Goal: Task Accomplishment & Management: Use online tool/utility

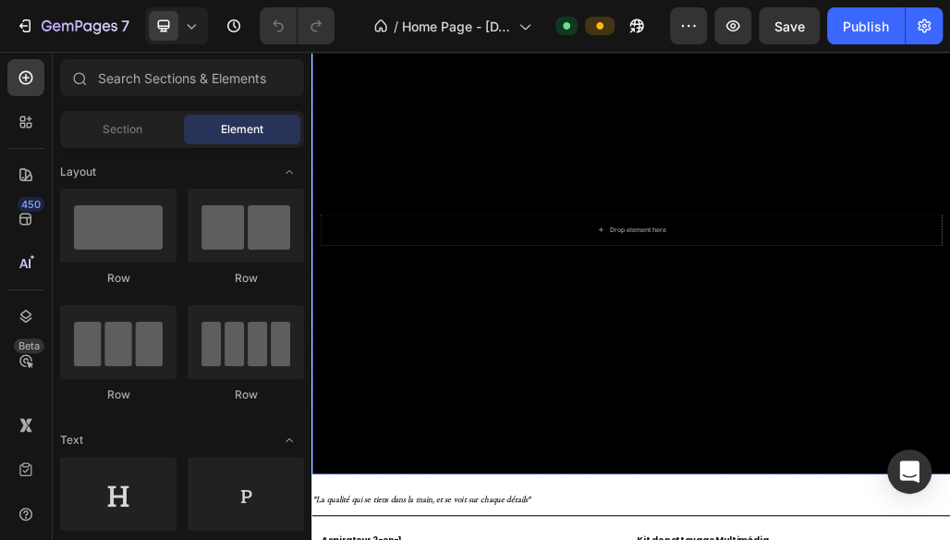
scroll to position [154, 0]
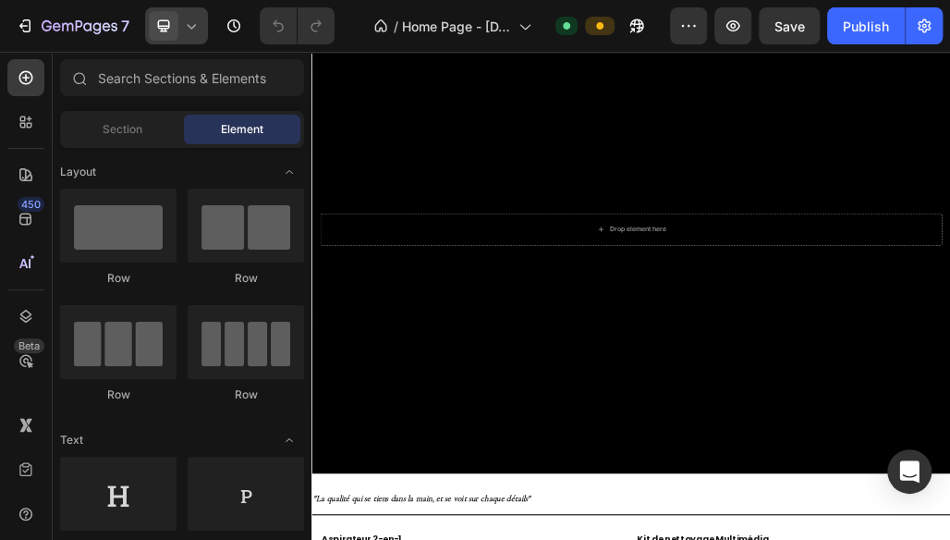
click at [194, 30] on icon at bounding box center [191, 26] width 18 height 18
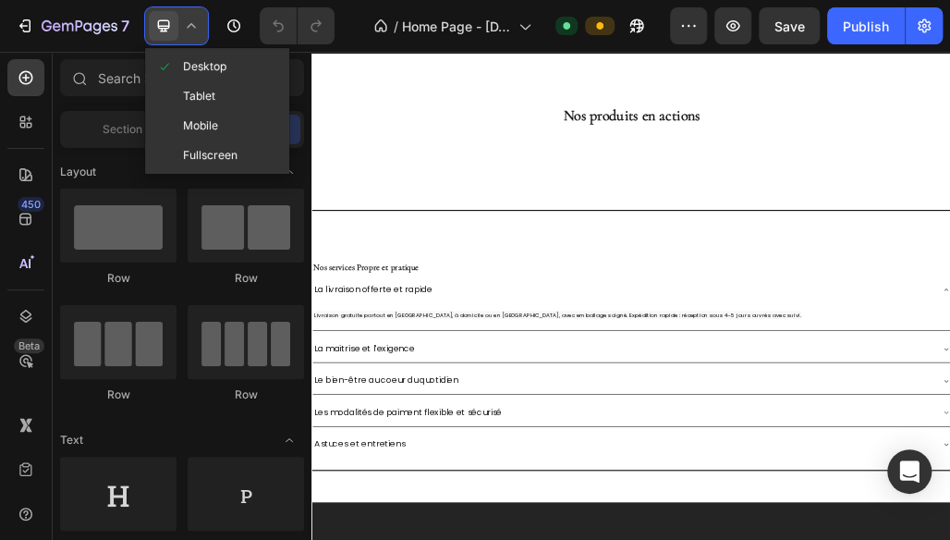
scroll to position [3153, 0]
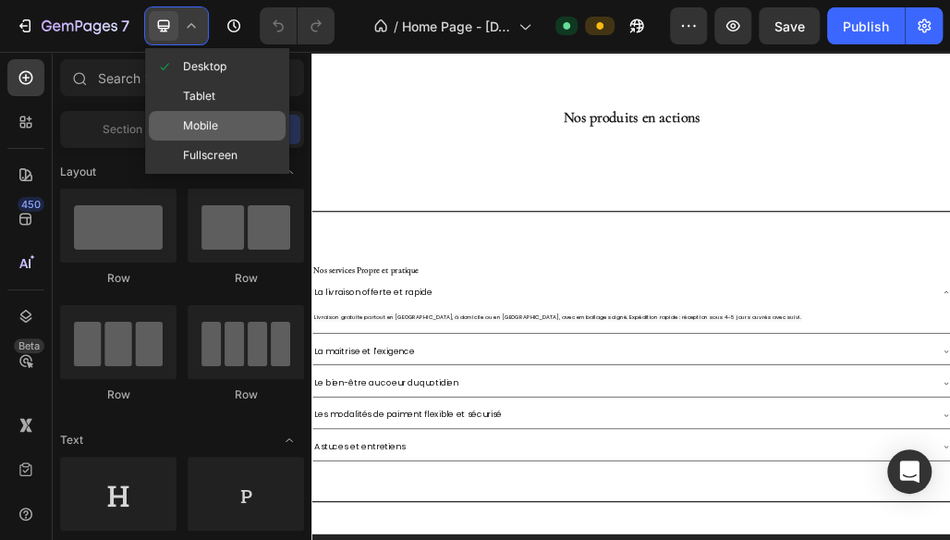
click at [197, 122] on span "Mobile" at bounding box center [200, 125] width 35 height 18
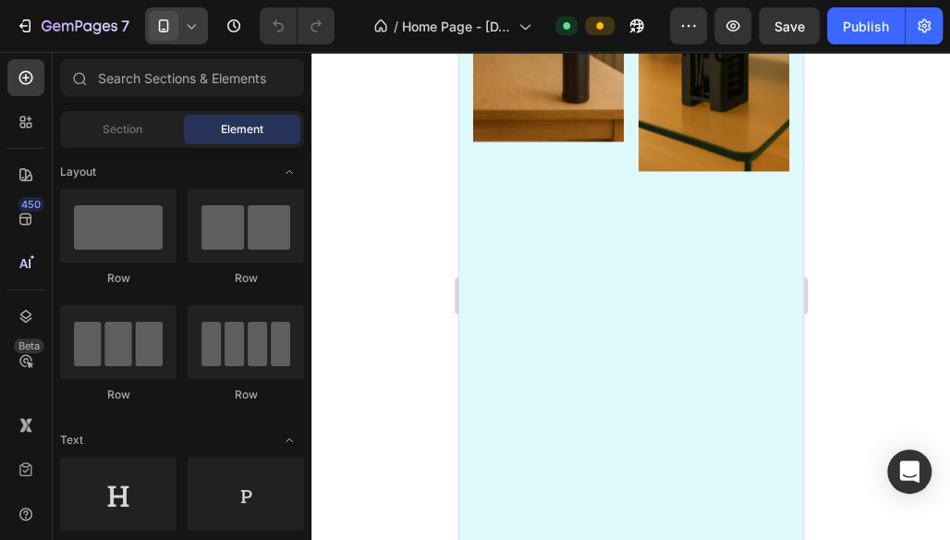
scroll to position [1126, 0]
click at [724, 120] on img at bounding box center [713, 52] width 151 height 238
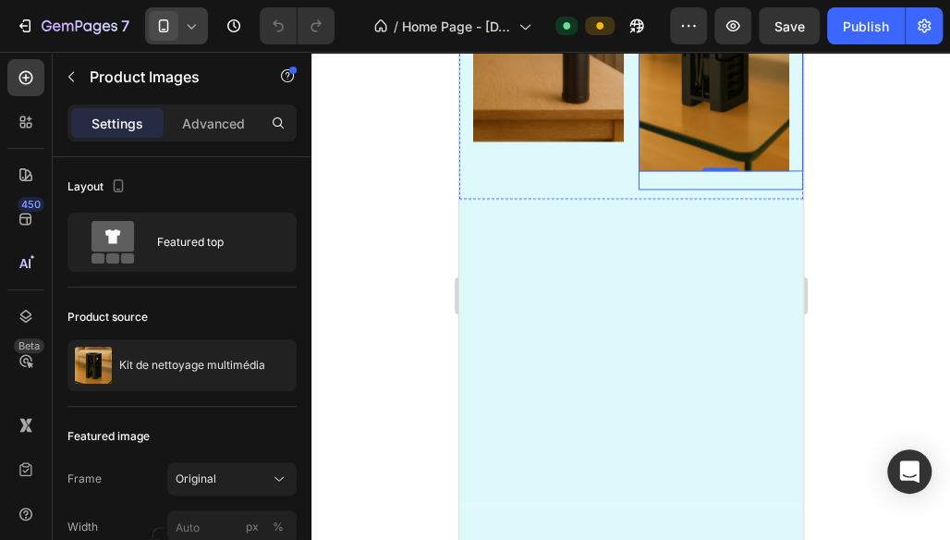
click at [752, 153] on div "Product Images 0 Text Block Product" at bounding box center [720, 61] width 165 height 257
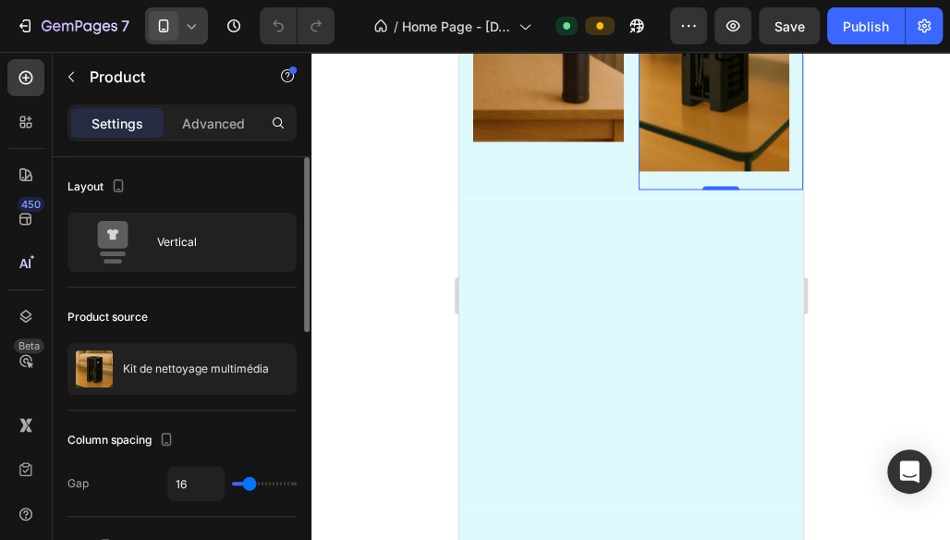
type input "7"
type input "1"
type input "0"
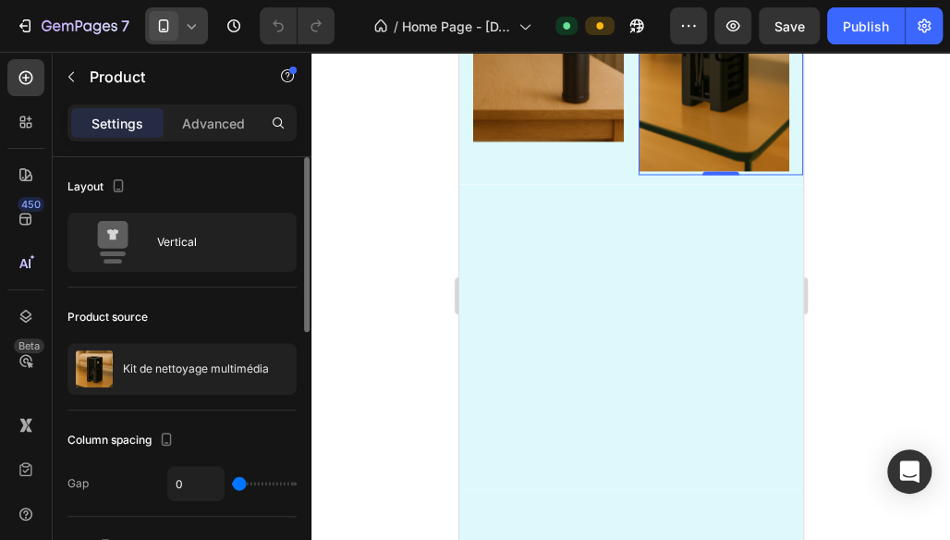
drag, startPoint x: 246, startPoint y: 479, endPoint x: 226, endPoint y: 478, distance: 19.4
type input "0"
click at [232, 482] on input "range" at bounding box center [264, 484] width 65 height 4
click at [193, 121] on p "Advanced" at bounding box center [213, 123] width 63 height 19
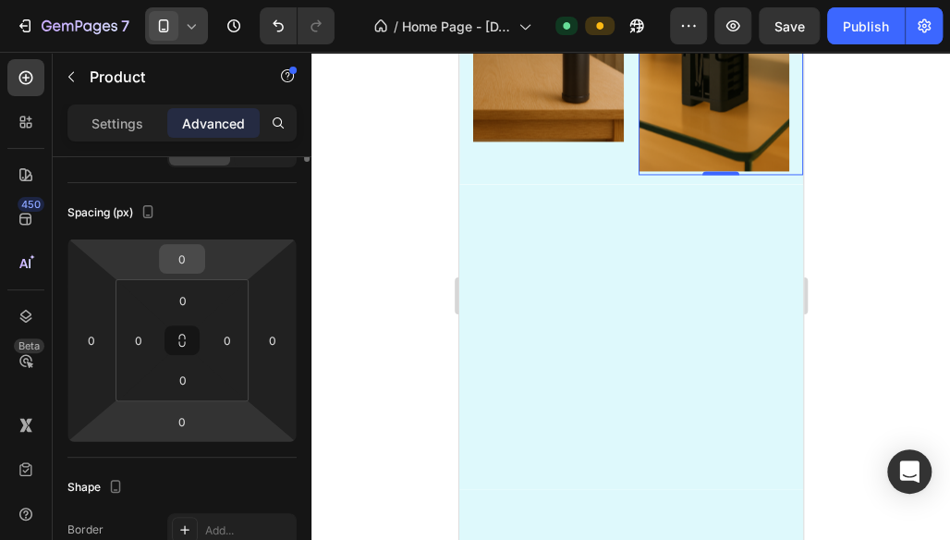
scroll to position [0, 0]
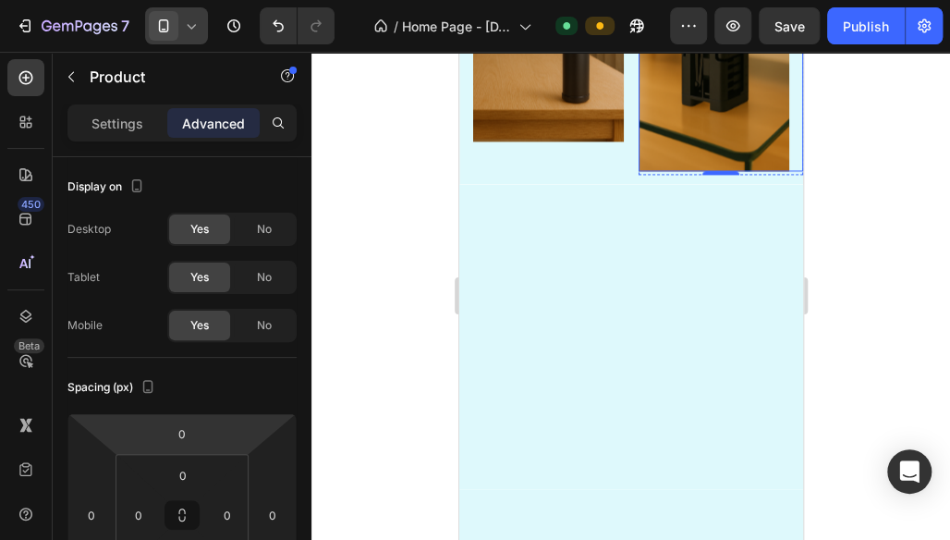
click at [698, 104] on img at bounding box center [713, 52] width 151 height 238
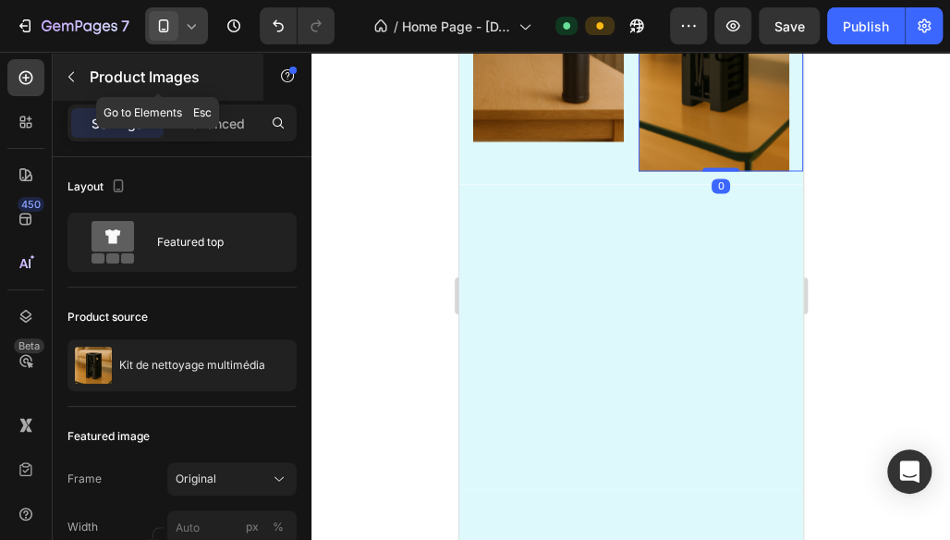
click at [74, 70] on icon "button" at bounding box center [71, 76] width 15 height 15
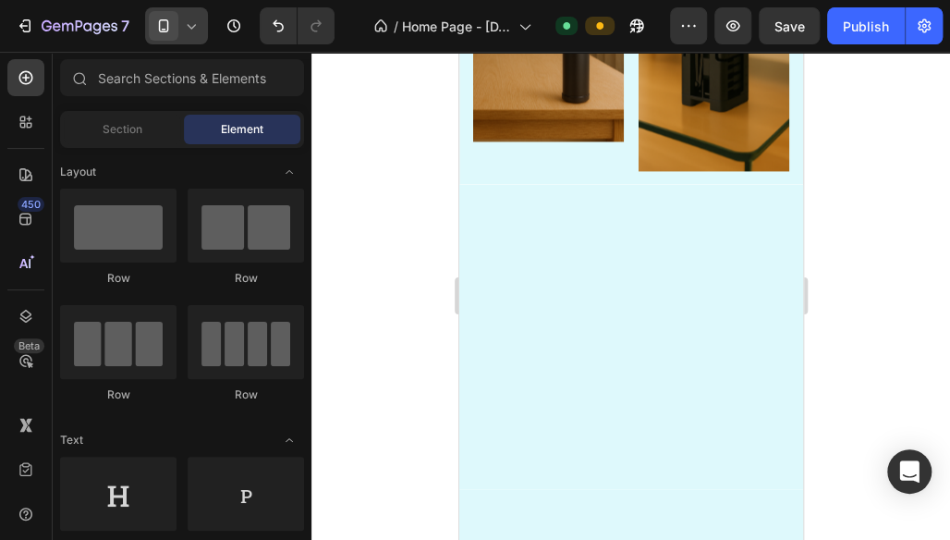
scroll to position [685, 0]
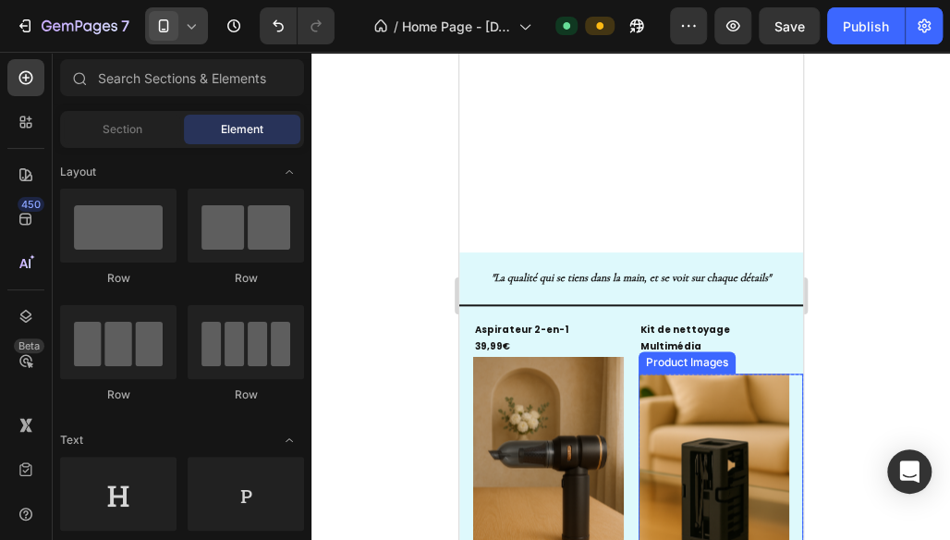
click at [733, 385] on img at bounding box center [713, 492] width 151 height 238
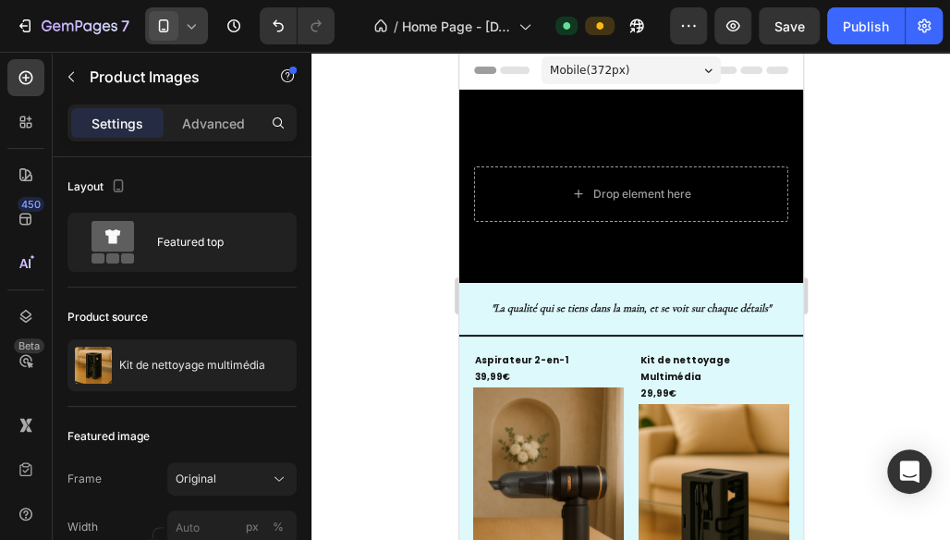
scroll to position [221, 0]
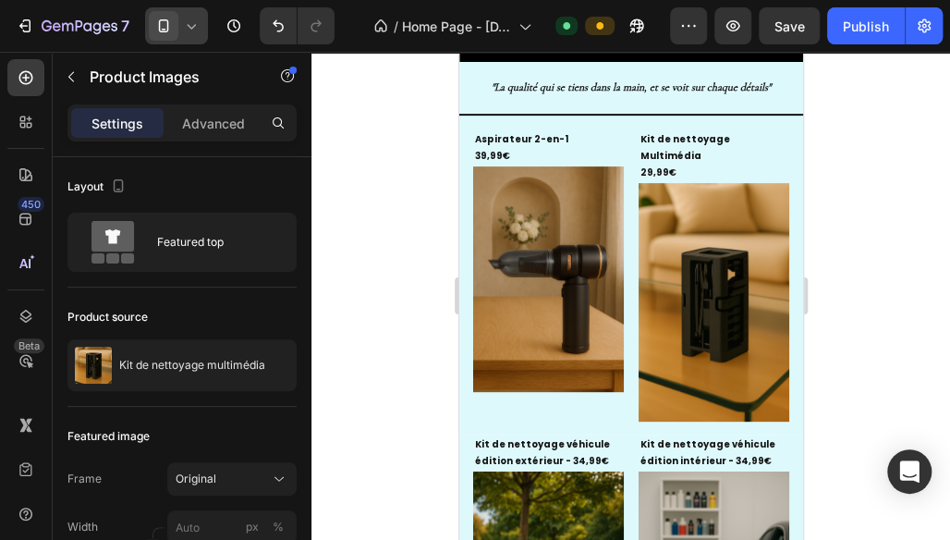
click at [733, 385] on img at bounding box center [713, 302] width 151 height 238
click at [708, 338] on img at bounding box center [713, 302] width 151 height 238
click at [654, 183] on img at bounding box center [713, 302] width 151 height 238
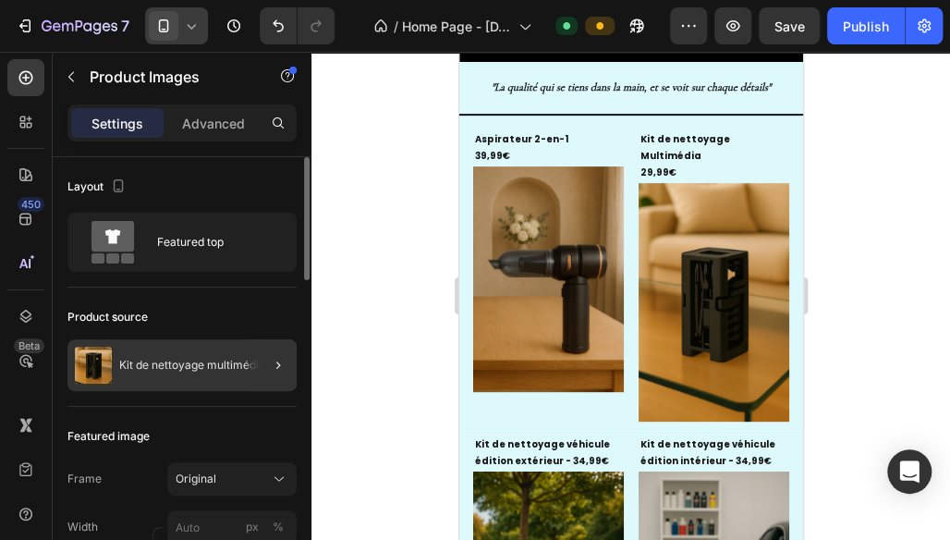
click at [283, 377] on div at bounding box center [271, 365] width 52 height 52
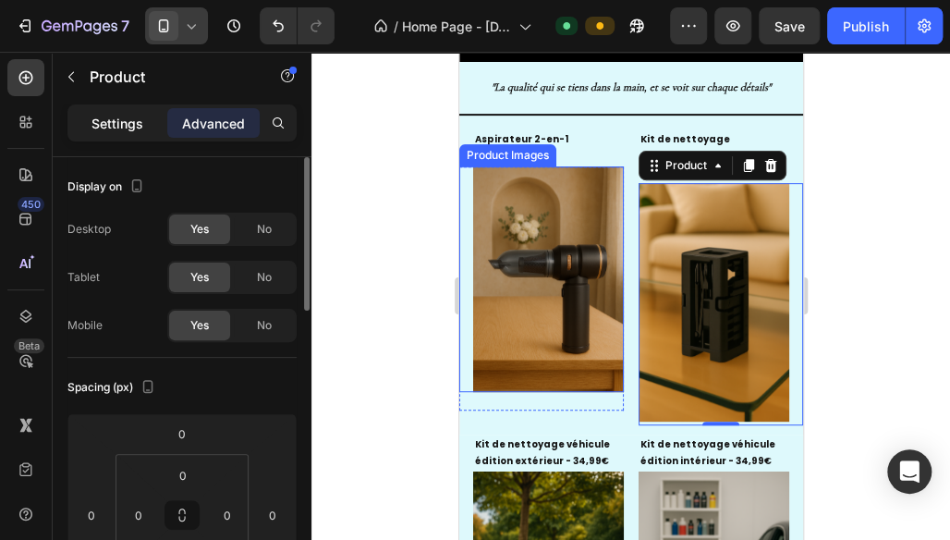
click at [127, 121] on p "Settings" at bounding box center [118, 123] width 52 height 19
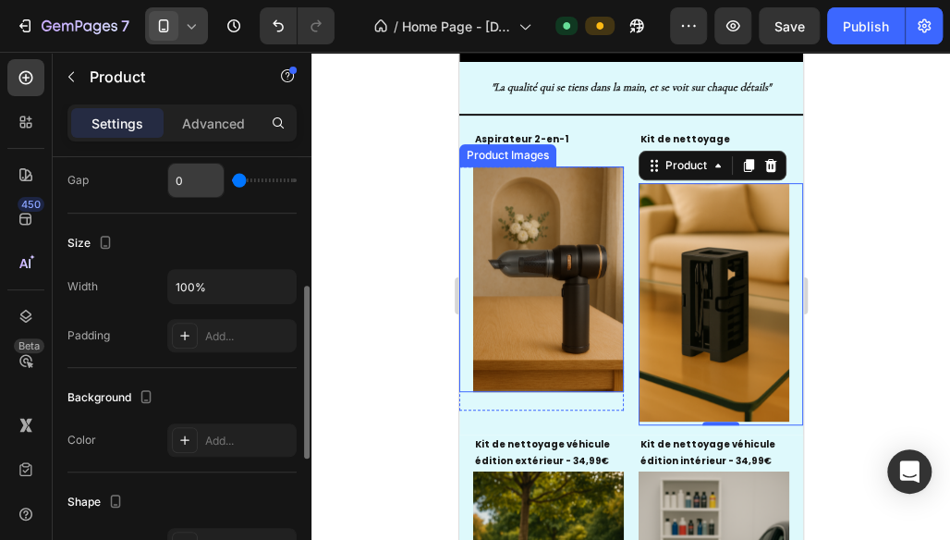
scroll to position [309, 0]
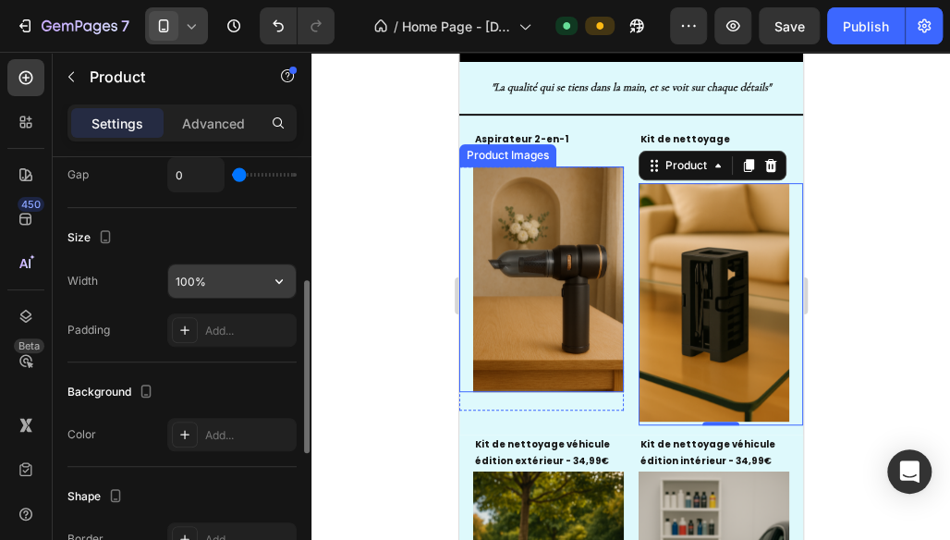
click at [196, 274] on input "100%" at bounding box center [232, 280] width 128 height 33
click at [273, 280] on icon "button" at bounding box center [279, 281] width 18 height 18
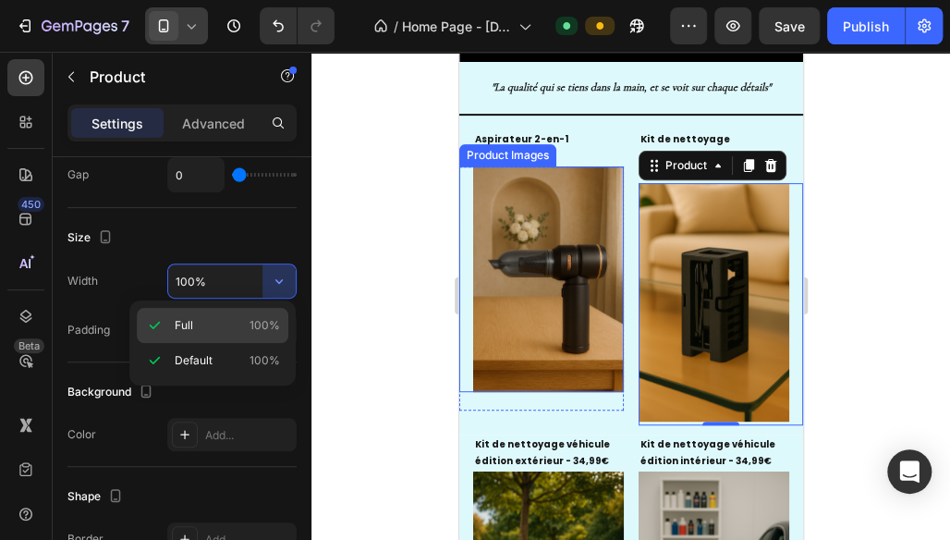
click at [228, 313] on div "Full 100%" at bounding box center [213, 325] width 152 height 35
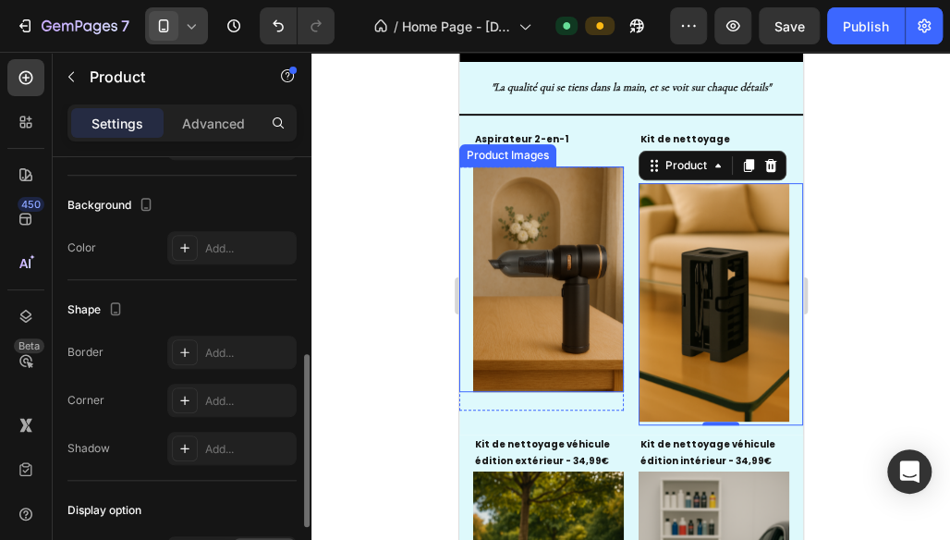
scroll to position [658, 0]
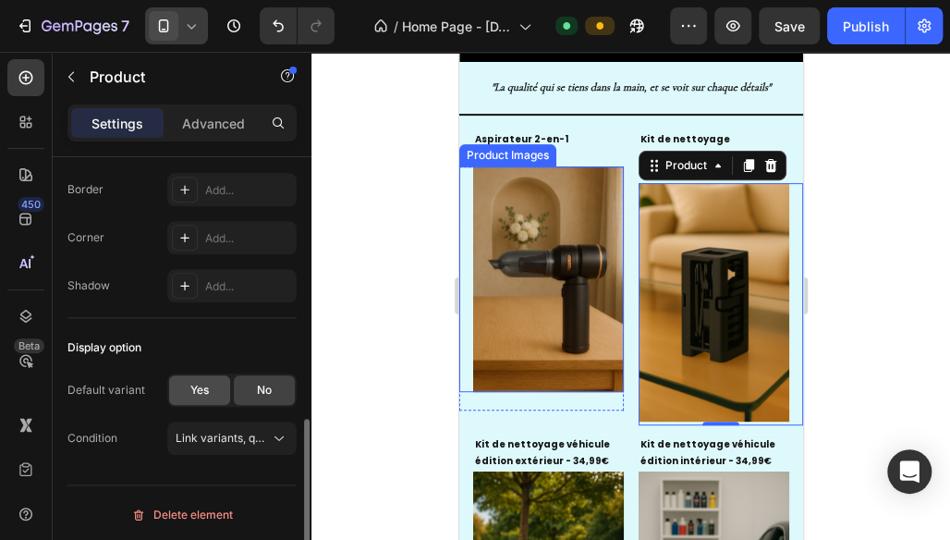
click at [209, 388] on span "Yes" at bounding box center [199, 390] width 18 height 17
click at [253, 387] on div "No" at bounding box center [264, 390] width 61 height 30
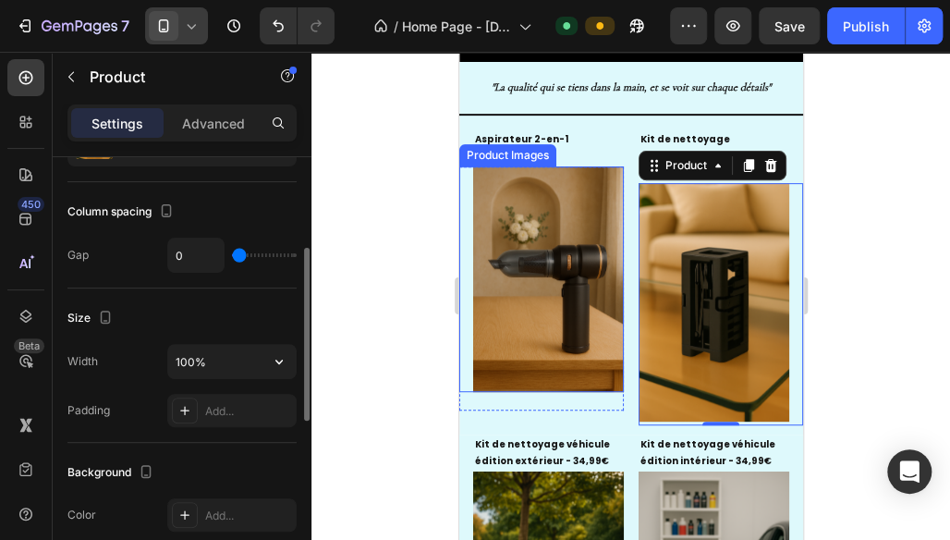
scroll to position [0, 0]
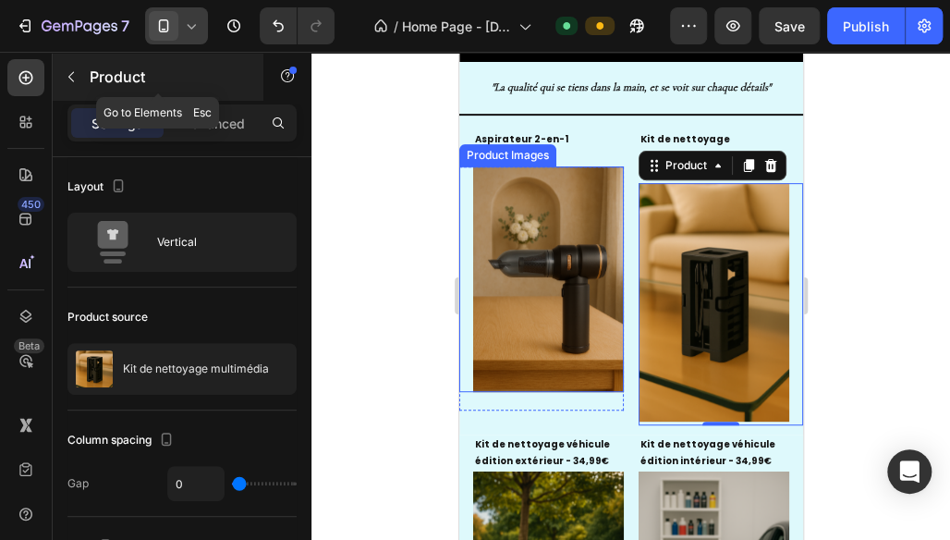
click at [69, 82] on icon "button" at bounding box center [71, 76] width 15 height 15
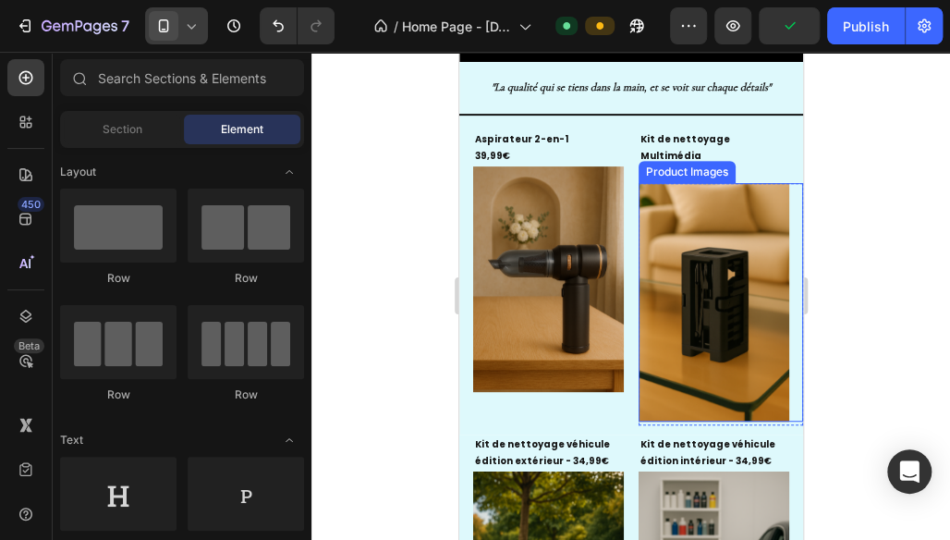
click at [707, 251] on img at bounding box center [713, 302] width 151 height 238
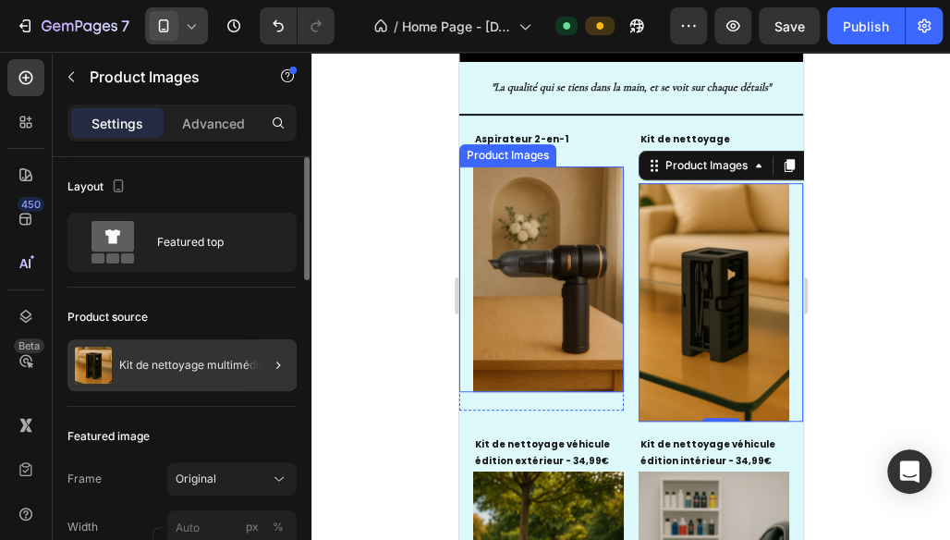
click at [294, 381] on div at bounding box center [271, 365] width 52 height 52
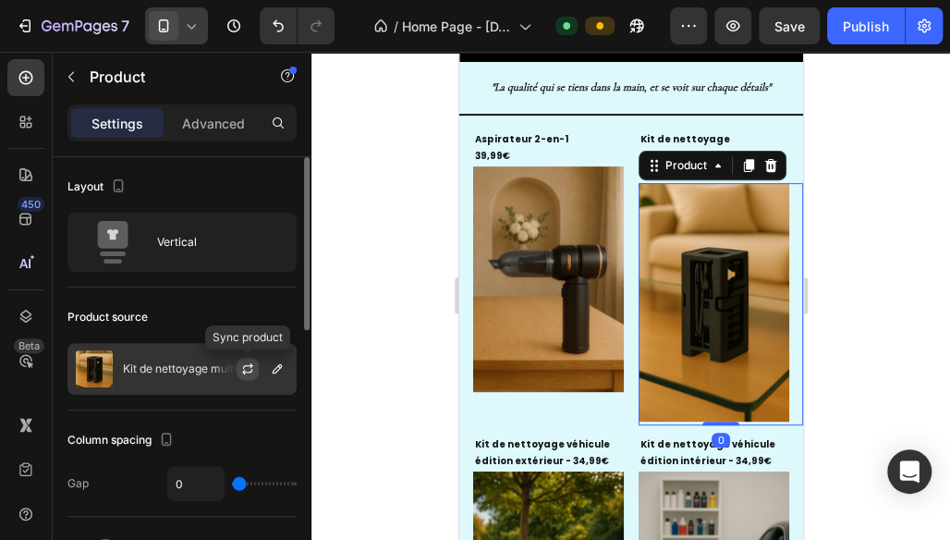
click at [250, 366] on icon "button" at bounding box center [247, 368] width 15 height 15
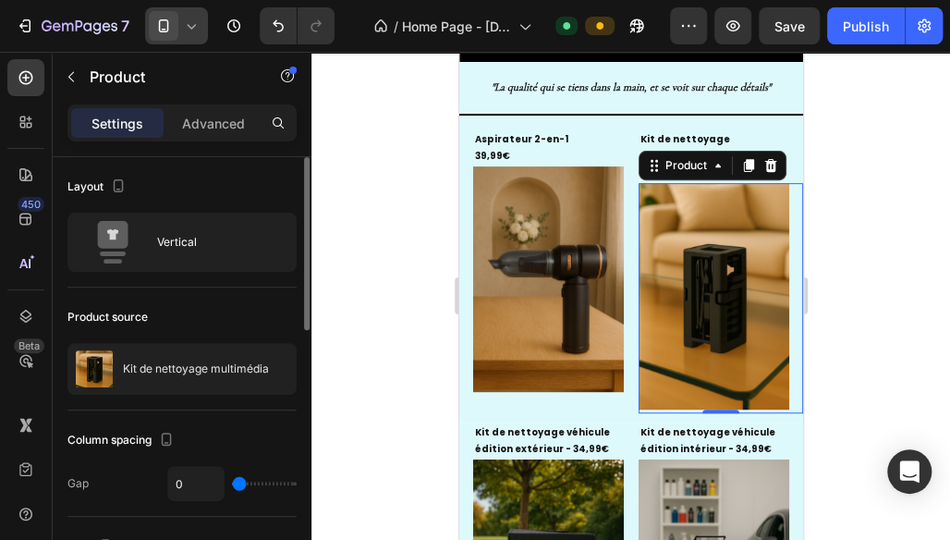
click at [880, 362] on div at bounding box center [631, 296] width 639 height 488
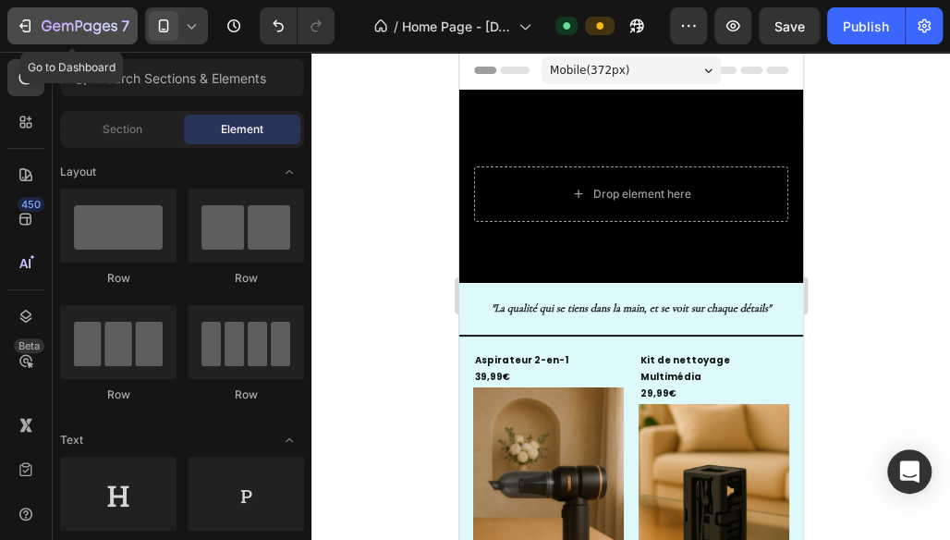
click at [22, 26] on icon "button" at bounding box center [23, 26] width 8 height 6
